Goal: Browse casually

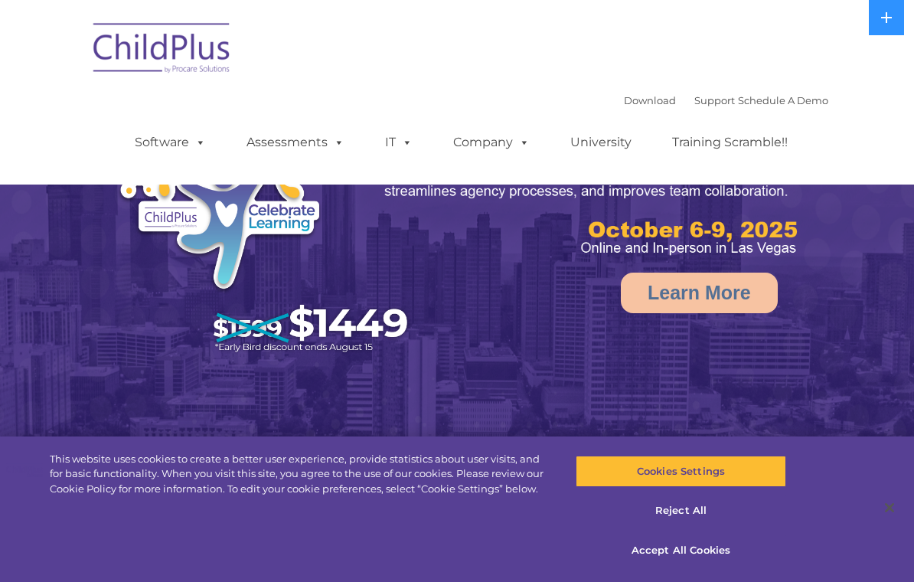
select select "MEDIUM"
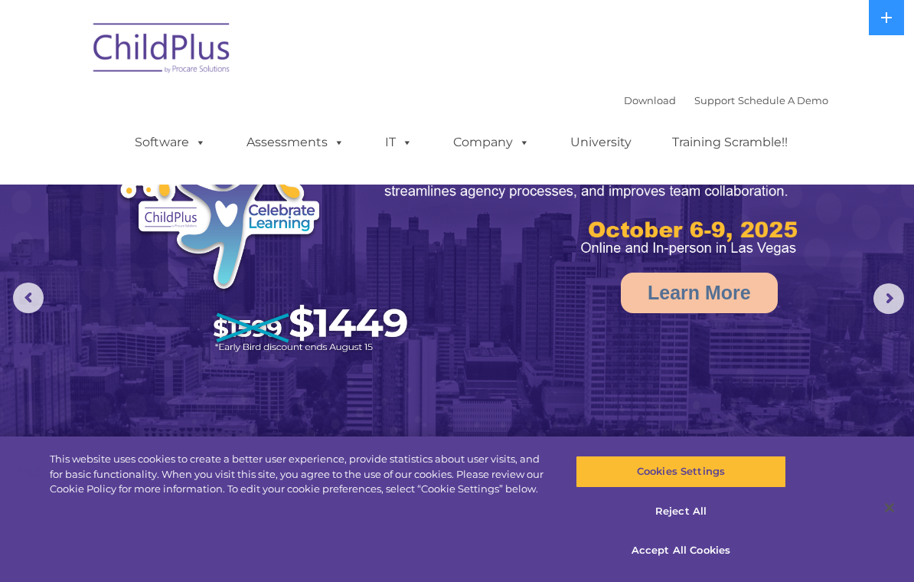
click at [891, 14] on icon at bounding box center [886, 17] width 12 height 12
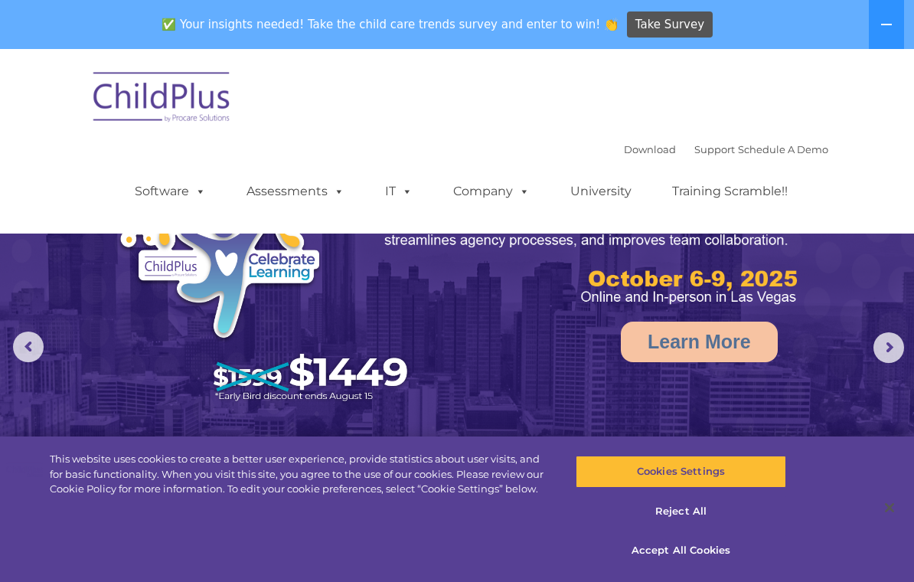
click at [885, 23] on icon at bounding box center [886, 24] width 12 height 12
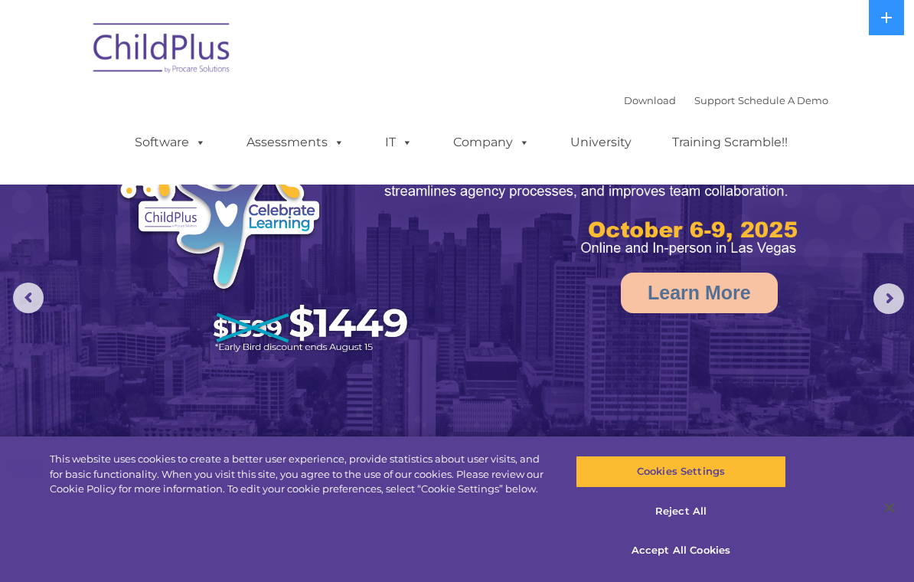
click at [567, 5] on nav "Download Support | Schedule A Demo  MENU MENU Software ChildPlus: The original…" at bounding box center [457, 92] width 914 height 184
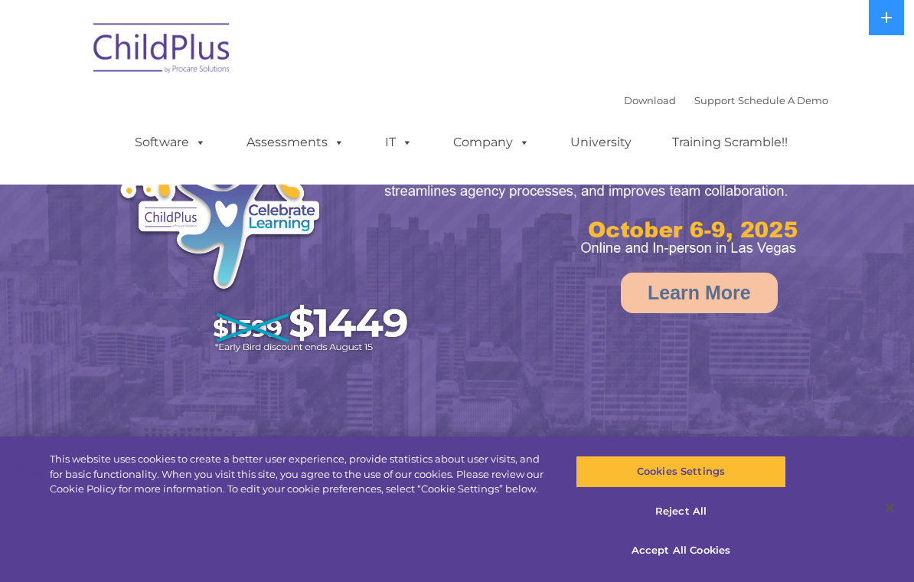
select select "MEDIUM"
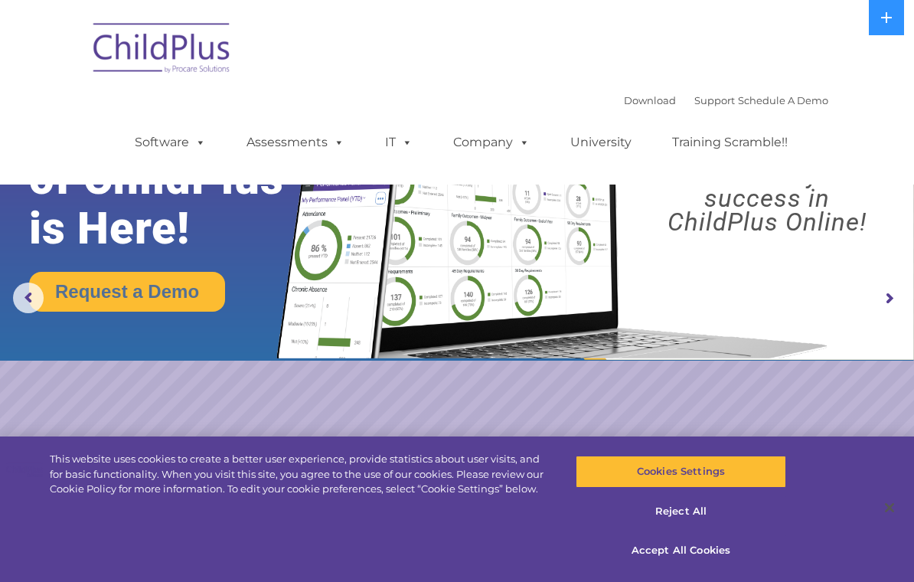
click at [762, 306] on img at bounding box center [548, 203] width 573 height 310
click at [889, 306] on rs-arrow at bounding box center [888, 298] width 31 height 31
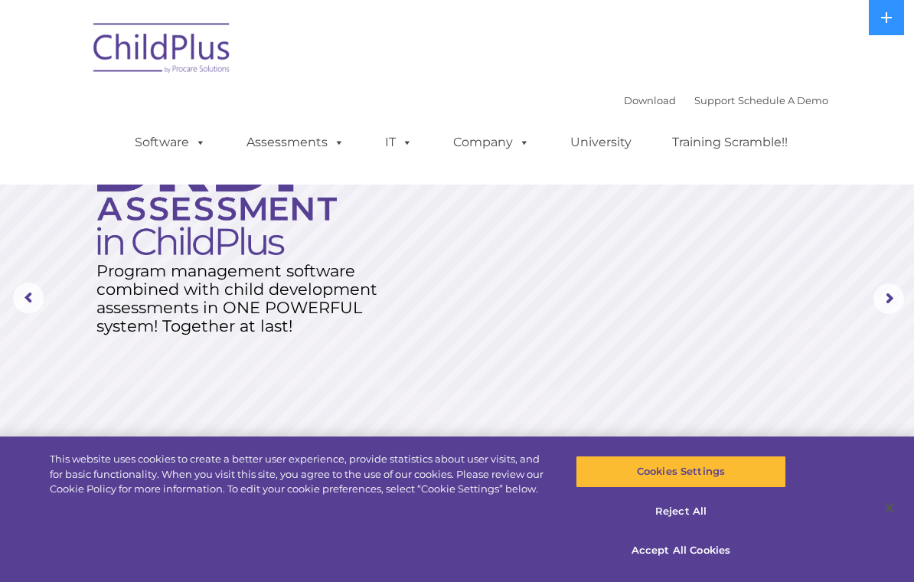
click at [891, 300] on rs-arrow at bounding box center [888, 298] width 31 height 31
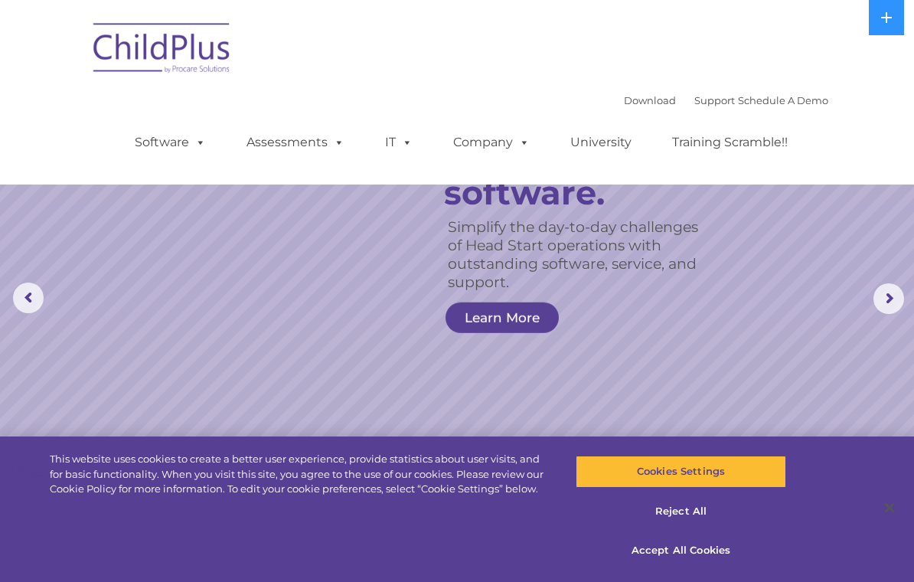
click at [888, 299] on rs-arrow at bounding box center [888, 298] width 31 height 31
